Goal: Information Seeking & Learning: Learn about a topic

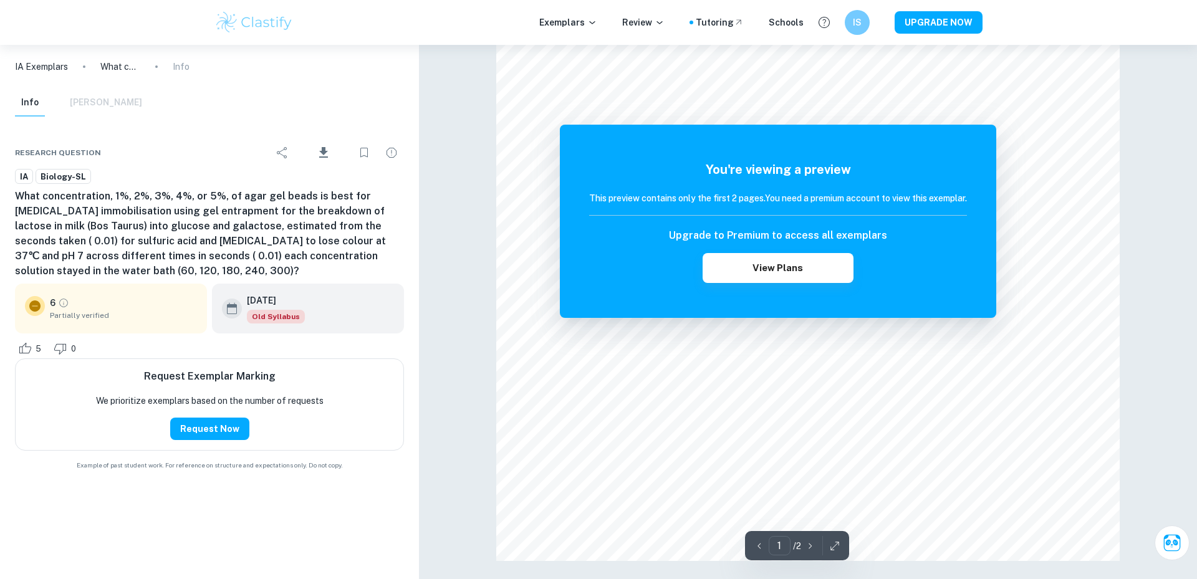
scroll to position [1183, 0]
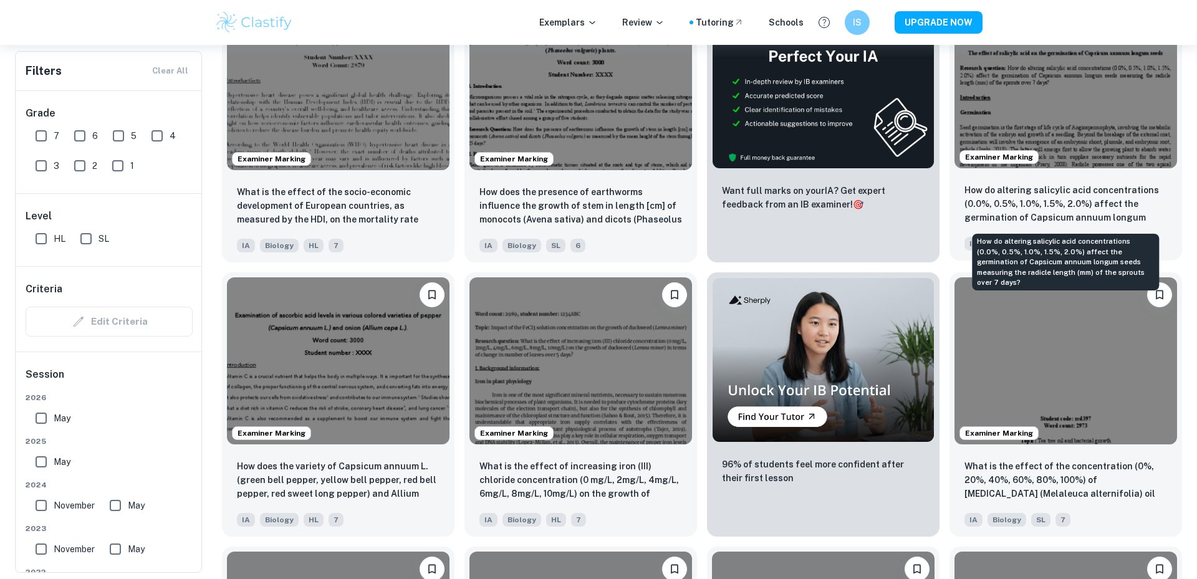
scroll to position [527, 0]
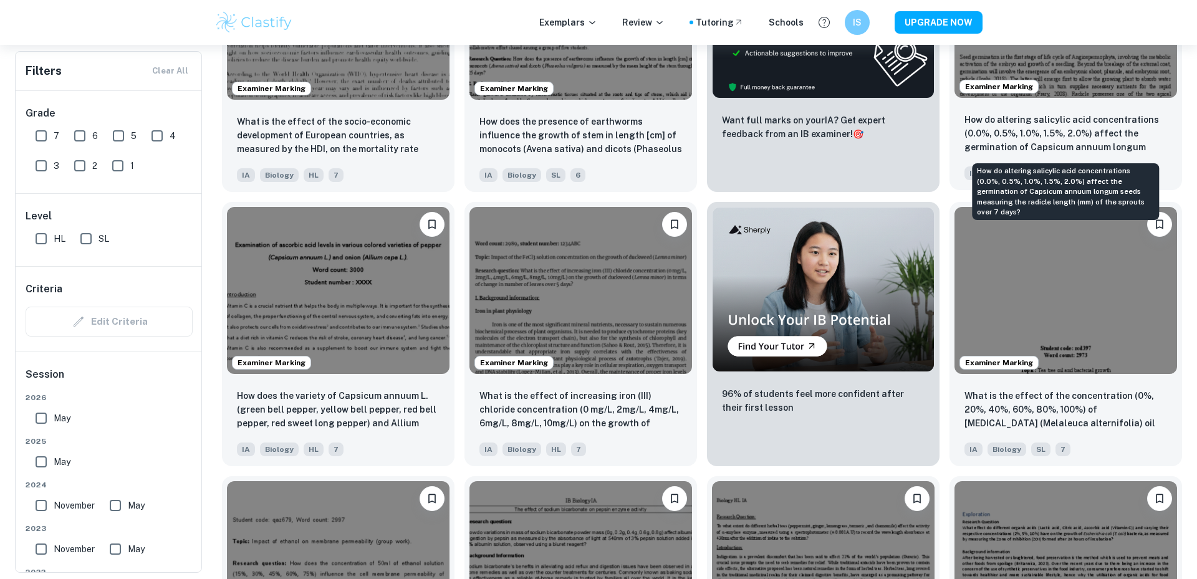
click at [1045, 128] on p "How do altering salicylic acid concentrations (0.0%, 0.5%, 1.0%, 1.5%, 2.0%) af…" at bounding box center [1065, 134] width 203 height 42
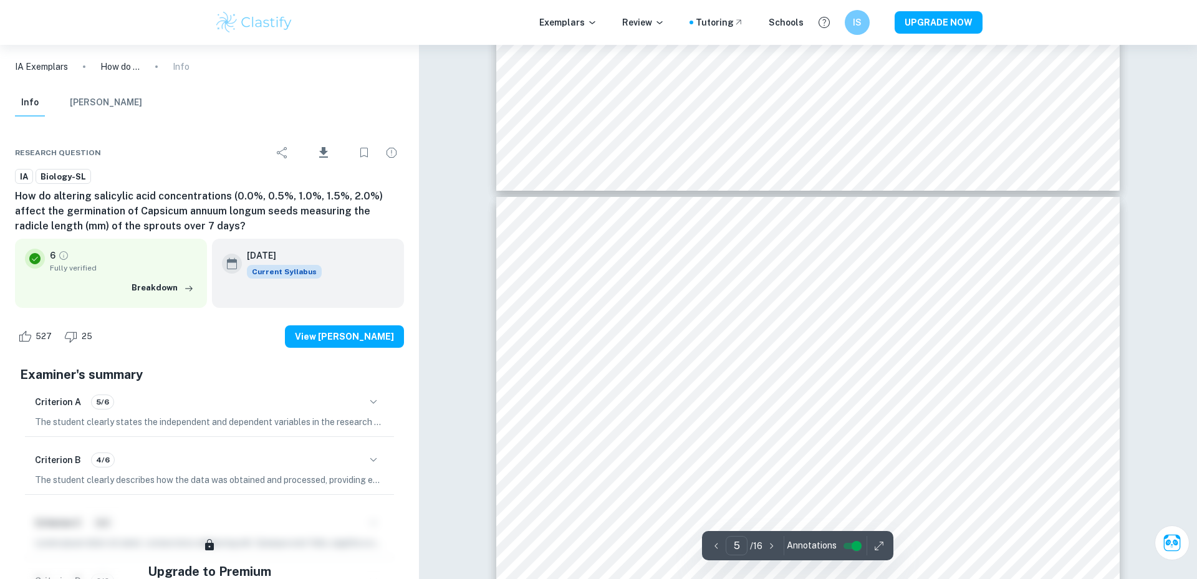
type input "4"
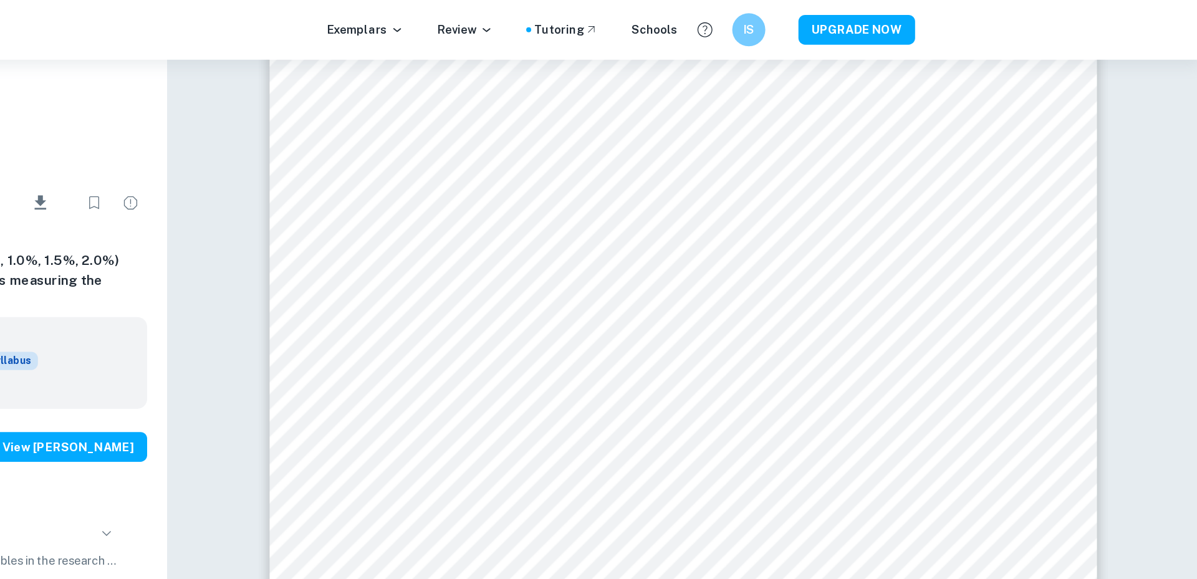
scroll to position [2948, 0]
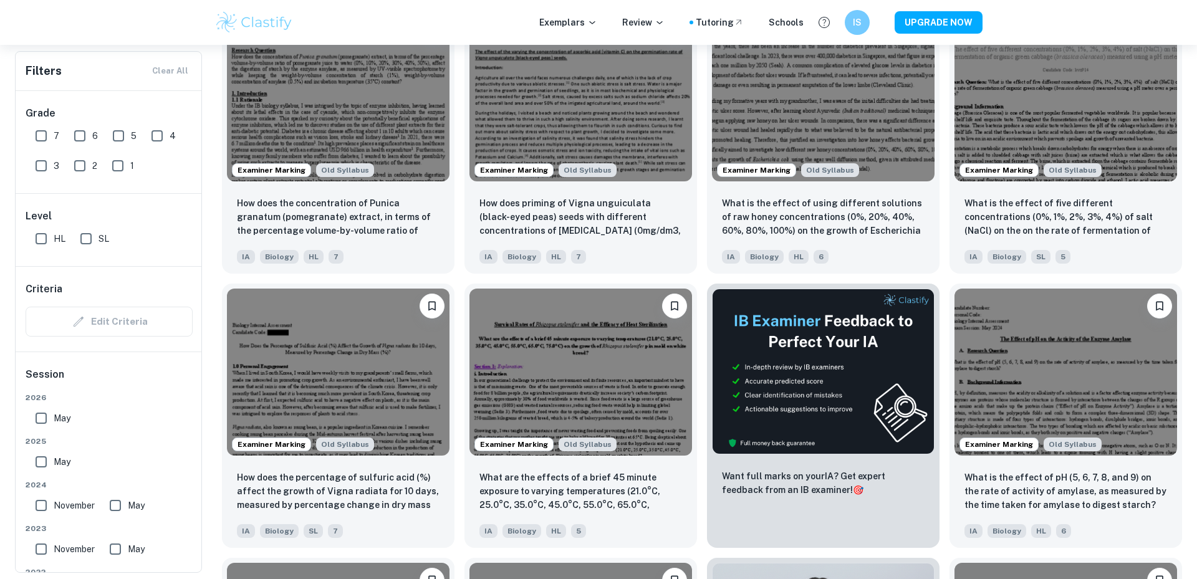
scroll to position [1272, 0]
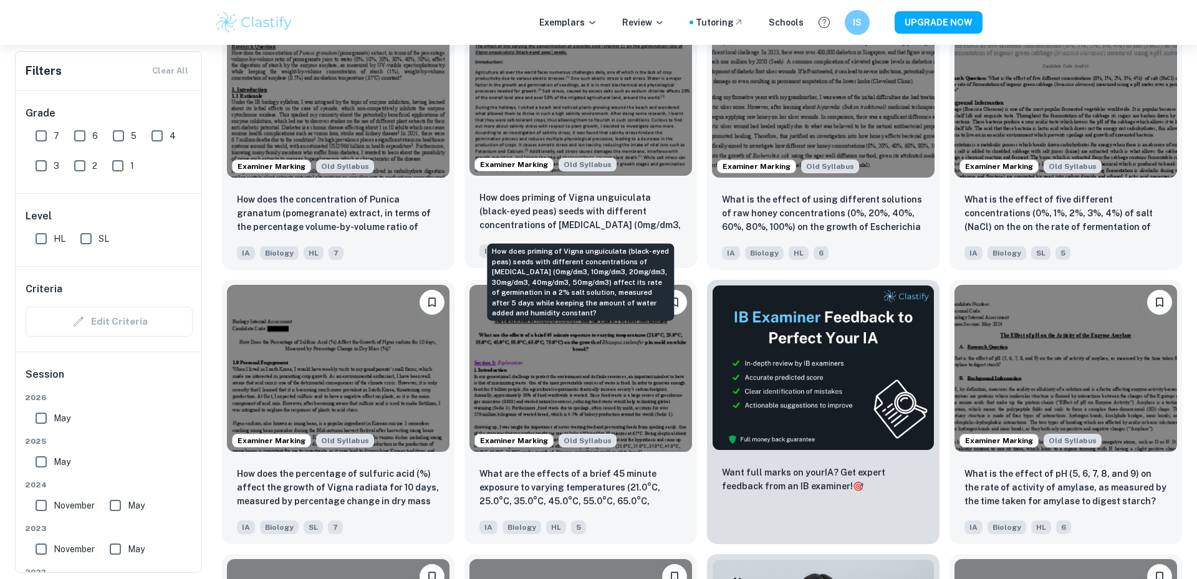
click at [608, 198] on p "How does priming of Vigna unguiculata (black-eyed peas) seeds with different co…" at bounding box center [580, 212] width 203 height 42
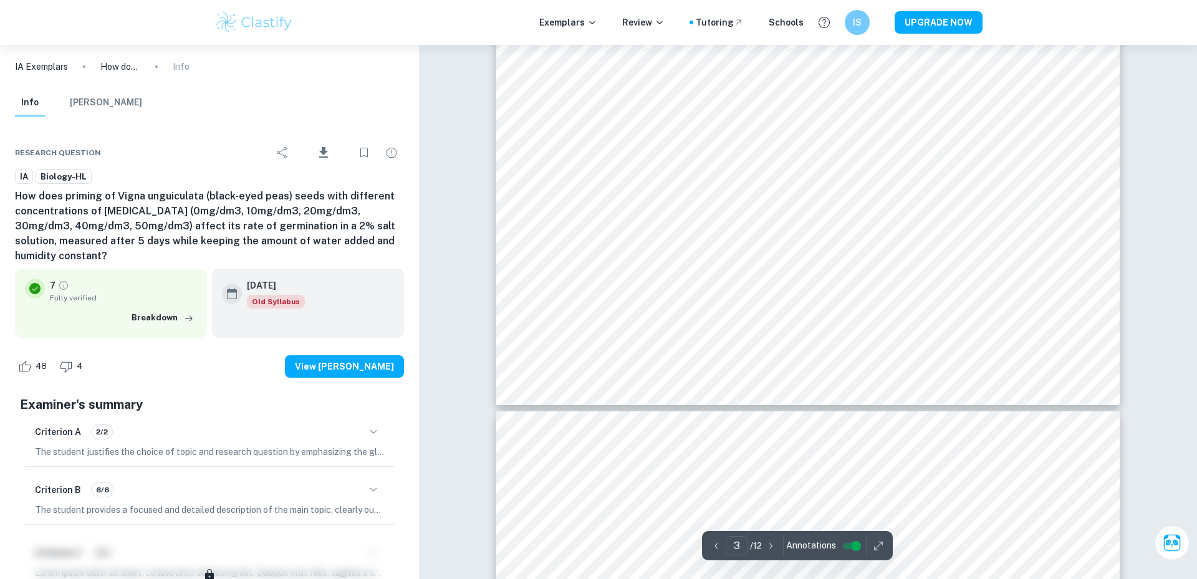
type input "4"
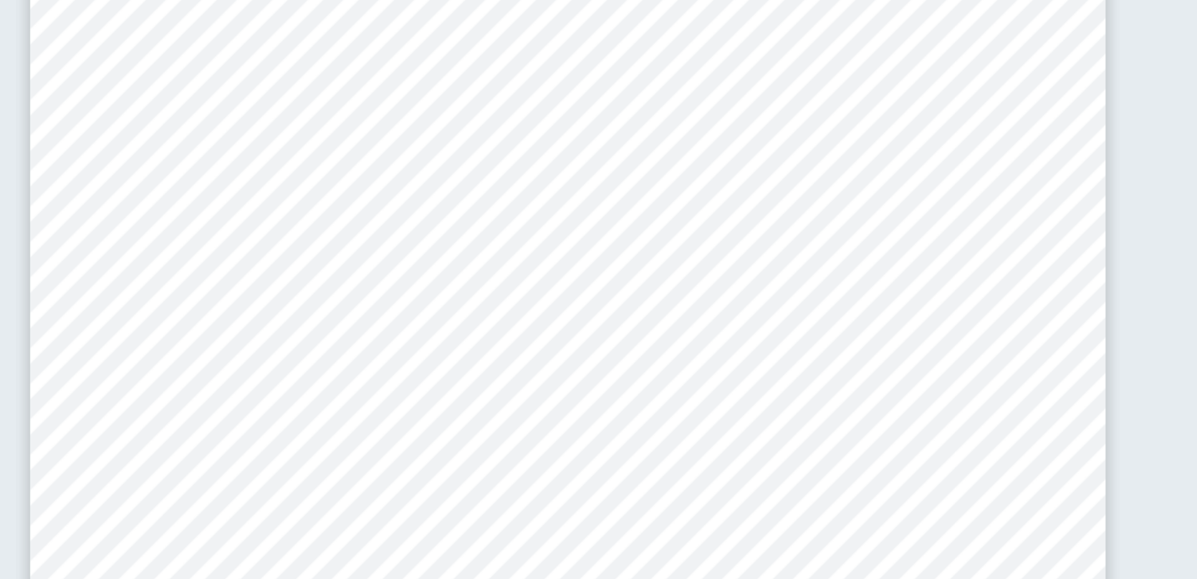
scroll to position [2831, 0]
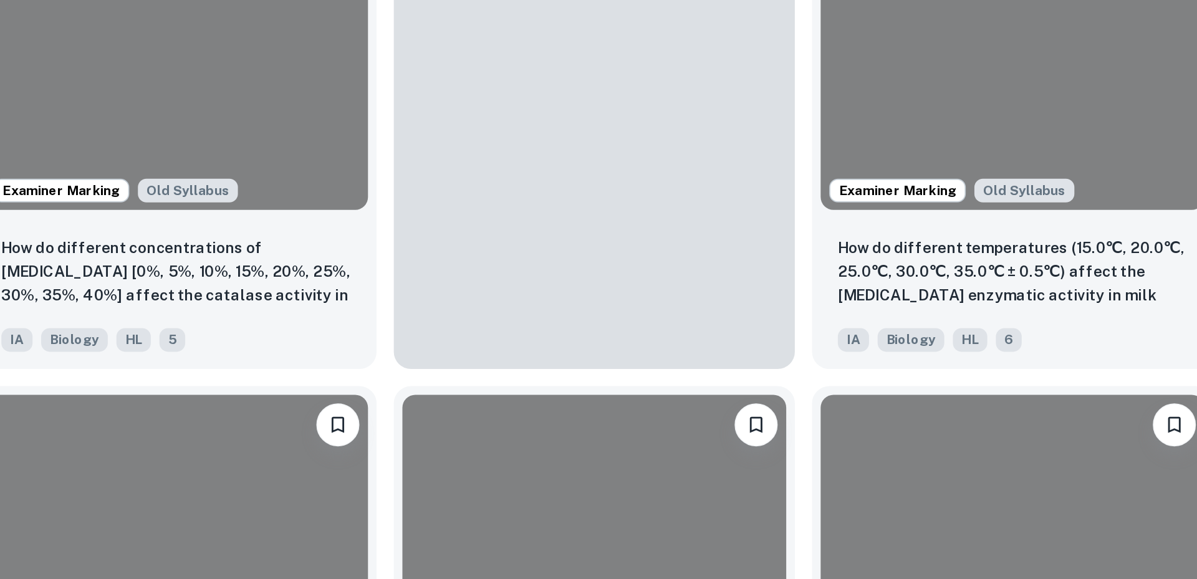
scroll to position [1272, 0]
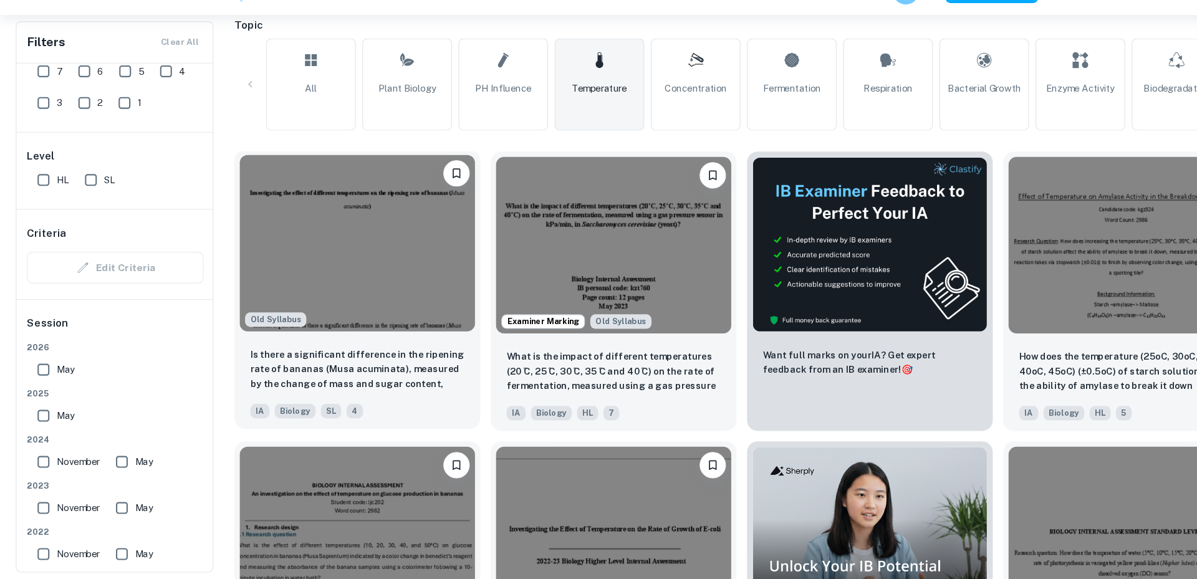
scroll to position [280, 0]
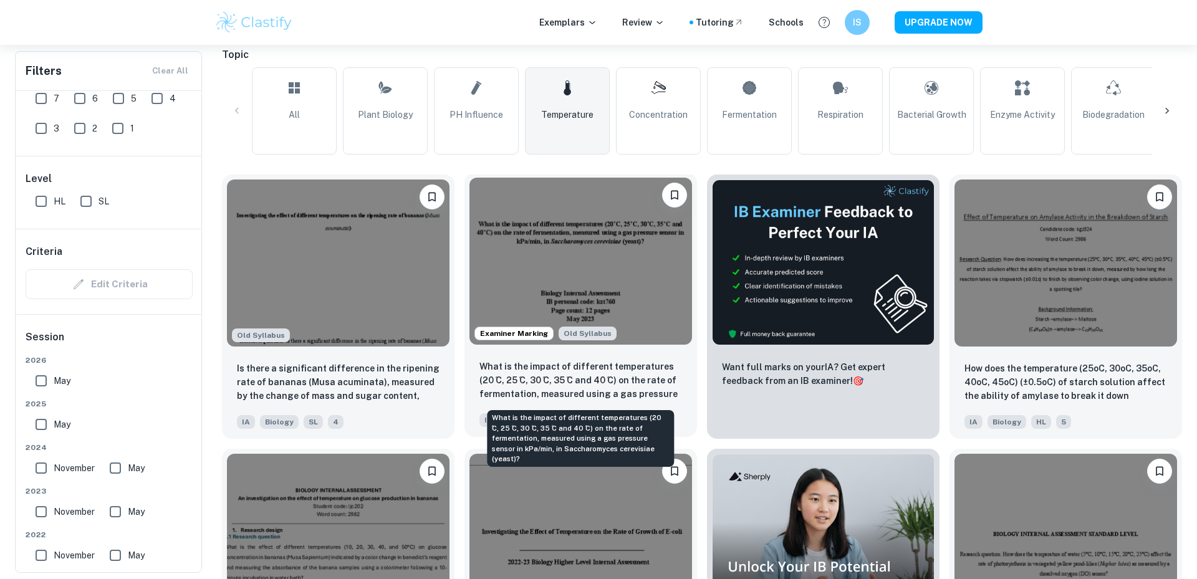
click at [532, 376] on p "What is the impact of different temperatures (20 ̊C, 25 ̊C, 30 ̊C, 35 ̊C and 40…" at bounding box center [580, 381] width 203 height 42
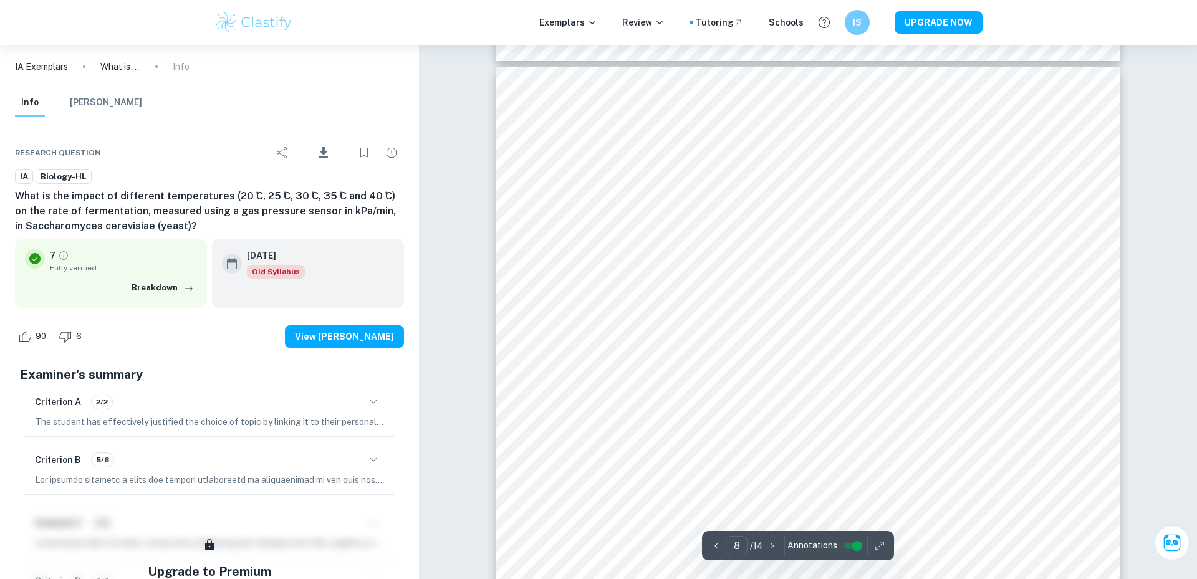
scroll to position [6388, 0]
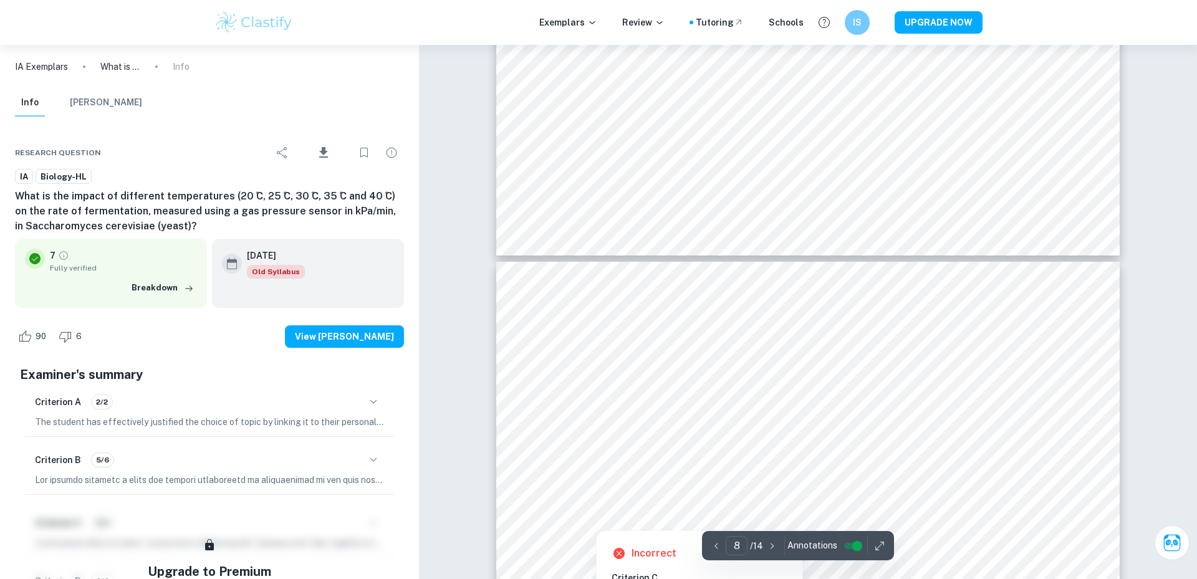
type input "7"
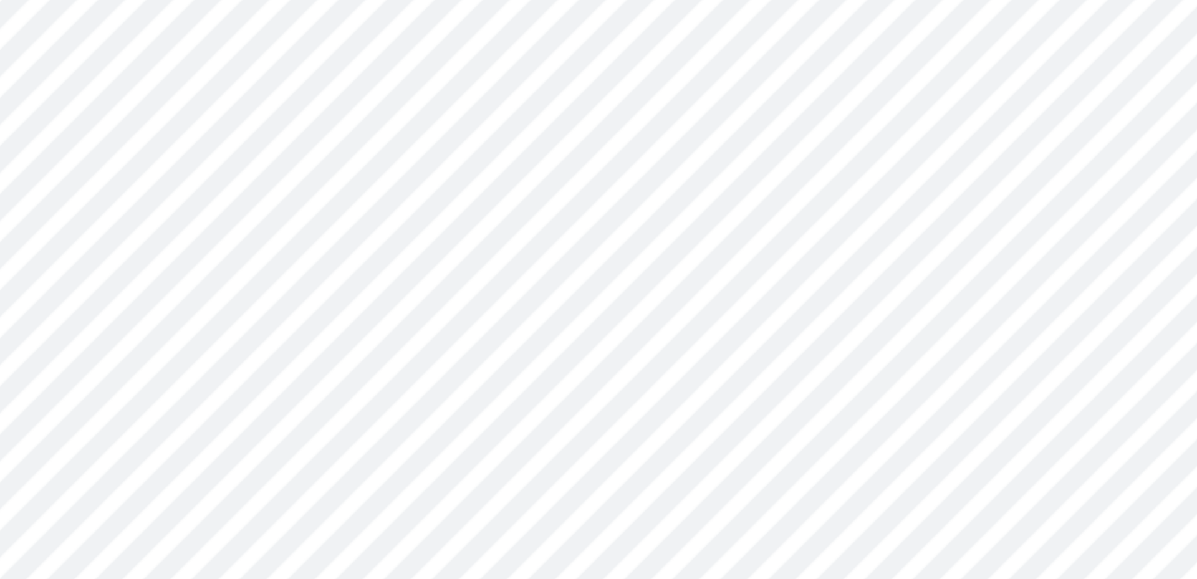
scroll to position [5829, 0]
